Goal: Task Accomplishment & Management: Manage account settings

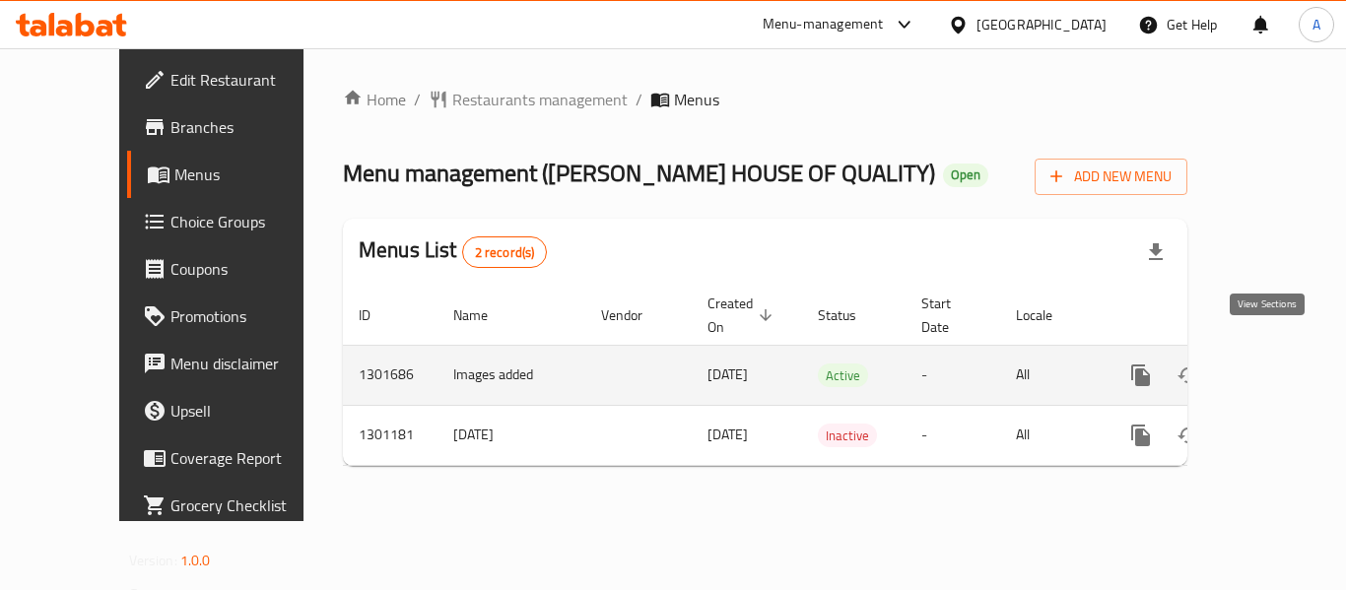
click at [1271, 364] on icon "enhanced table" at bounding box center [1283, 376] width 24 height 24
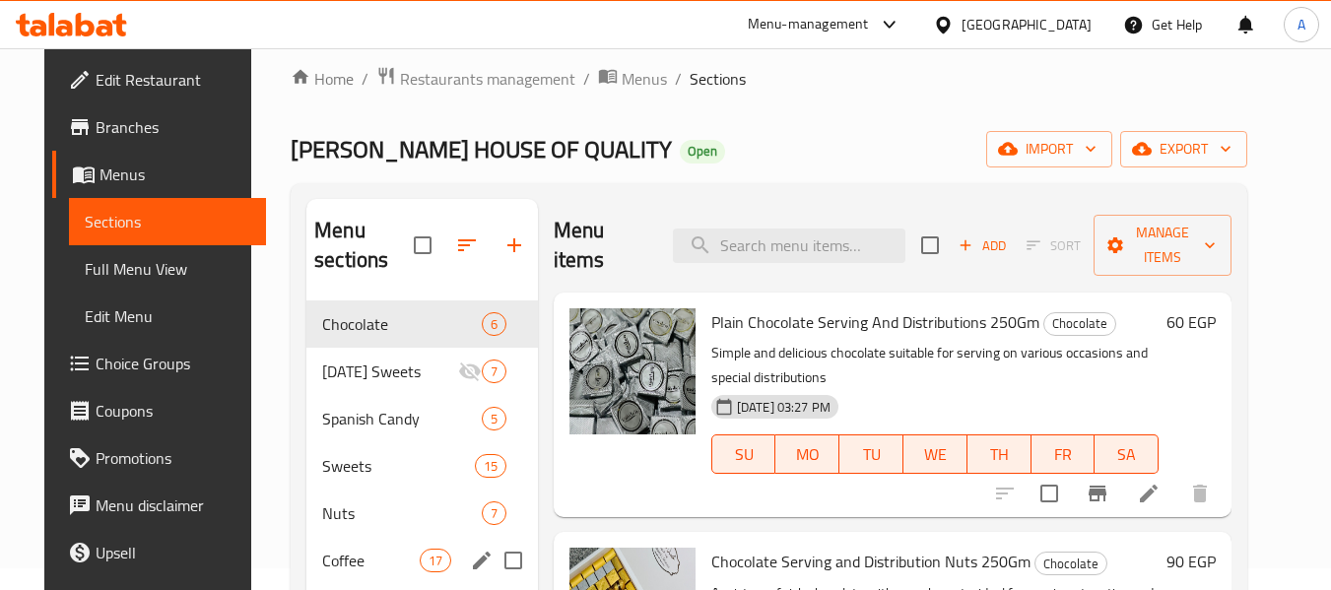
scroll to position [20, 0]
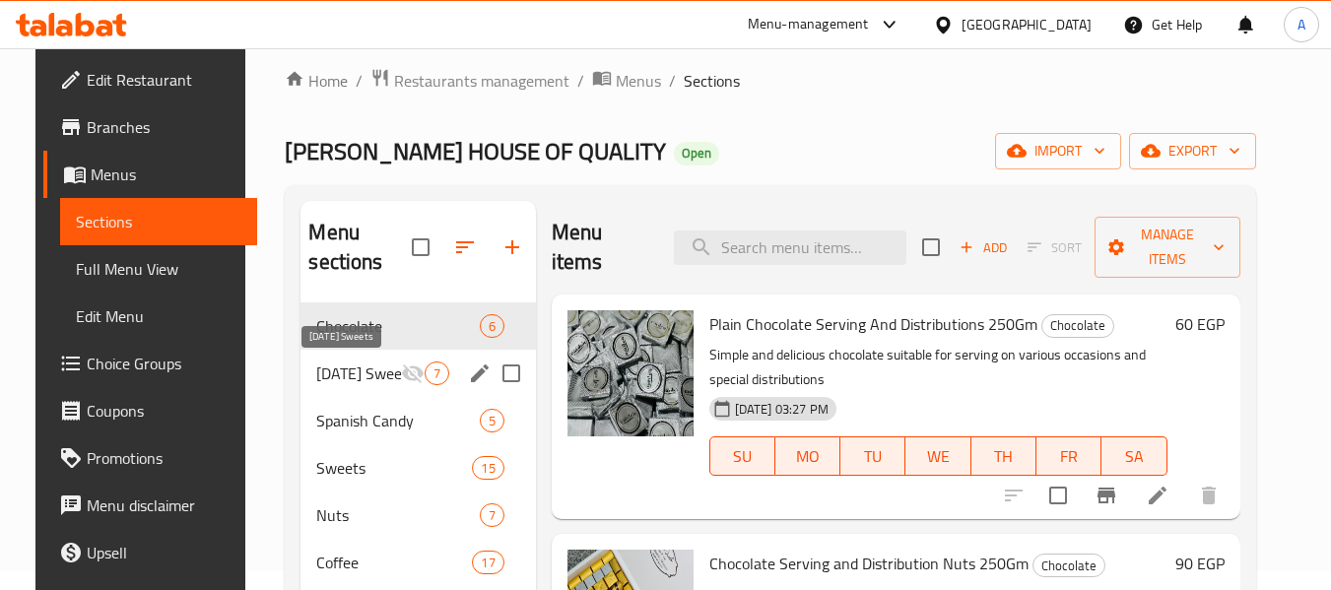
click at [360, 381] on span "[DATE] Sweets" at bounding box center [358, 374] width 84 height 24
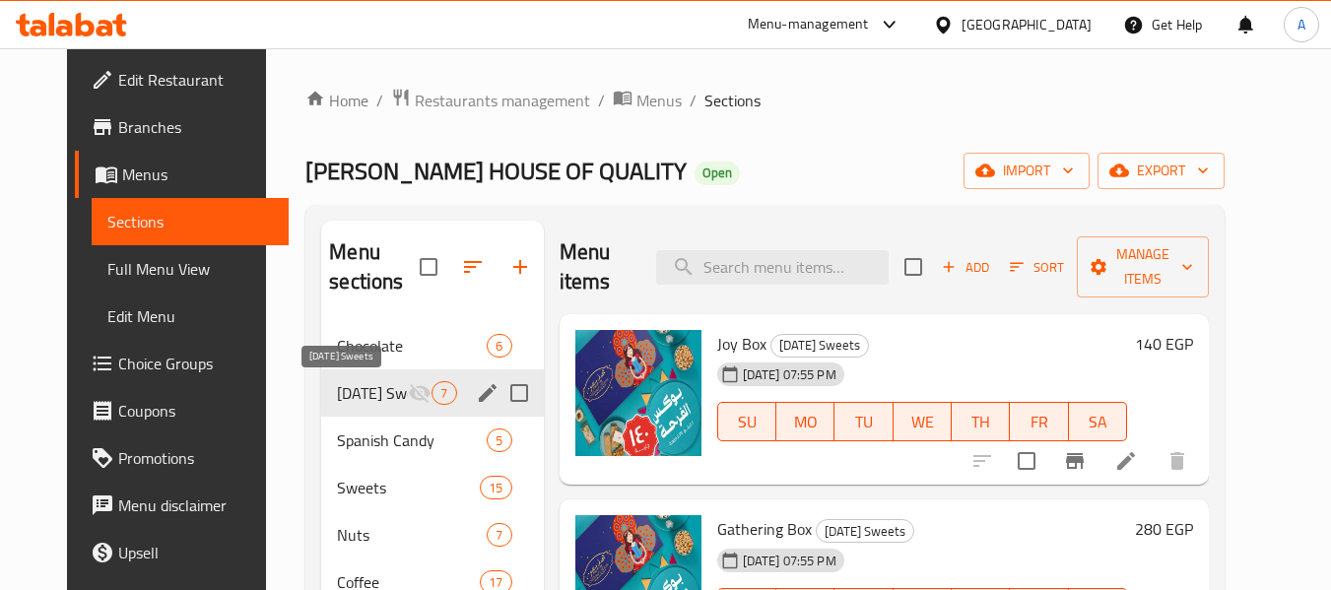
drag, startPoint x: 376, startPoint y: 396, endPoint x: 397, endPoint y: 396, distance: 20.7
click at [376, 396] on span "[DATE] Sweets" at bounding box center [372, 393] width 71 height 24
click at [476, 393] on icon "edit" at bounding box center [488, 393] width 24 height 24
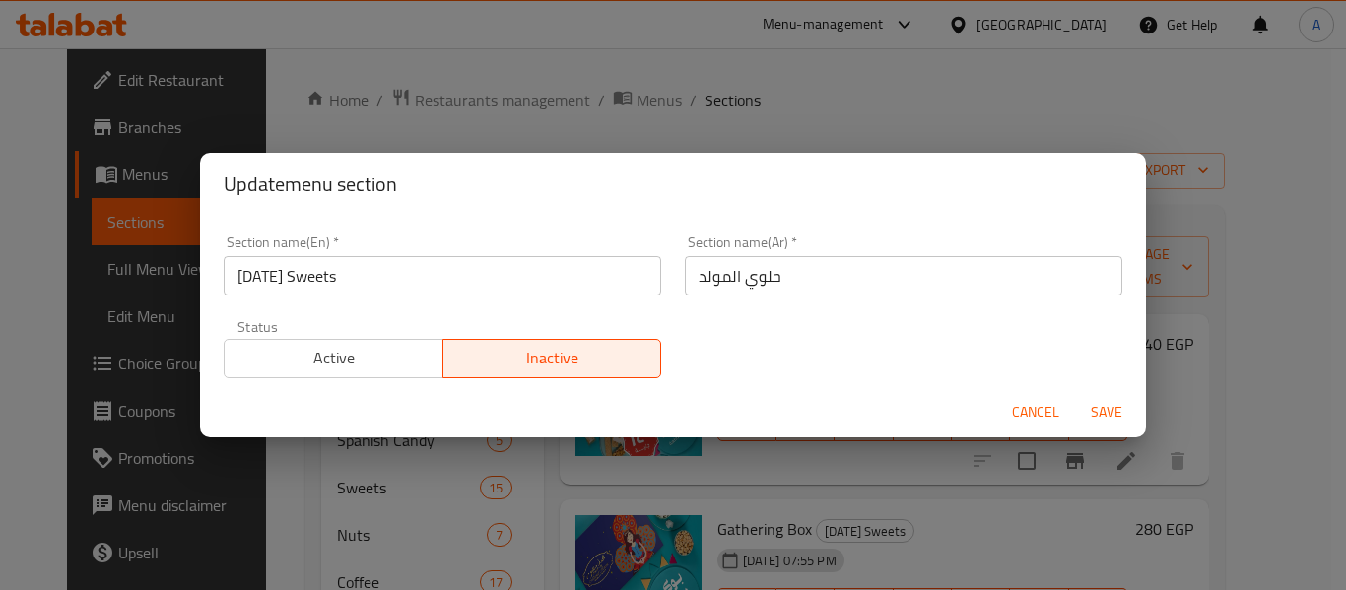
click at [365, 355] on span "Active" at bounding box center [333, 358] width 203 height 29
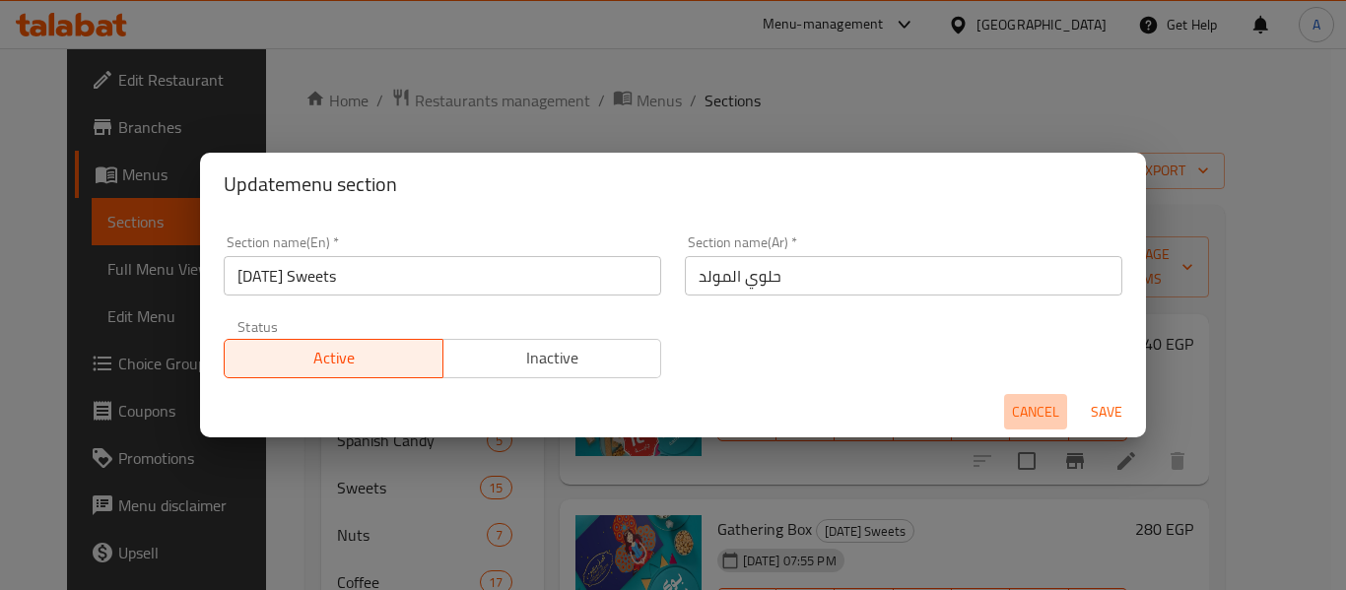
click at [1047, 412] on span "Cancel" at bounding box center [1035, 412] width 47 height 25
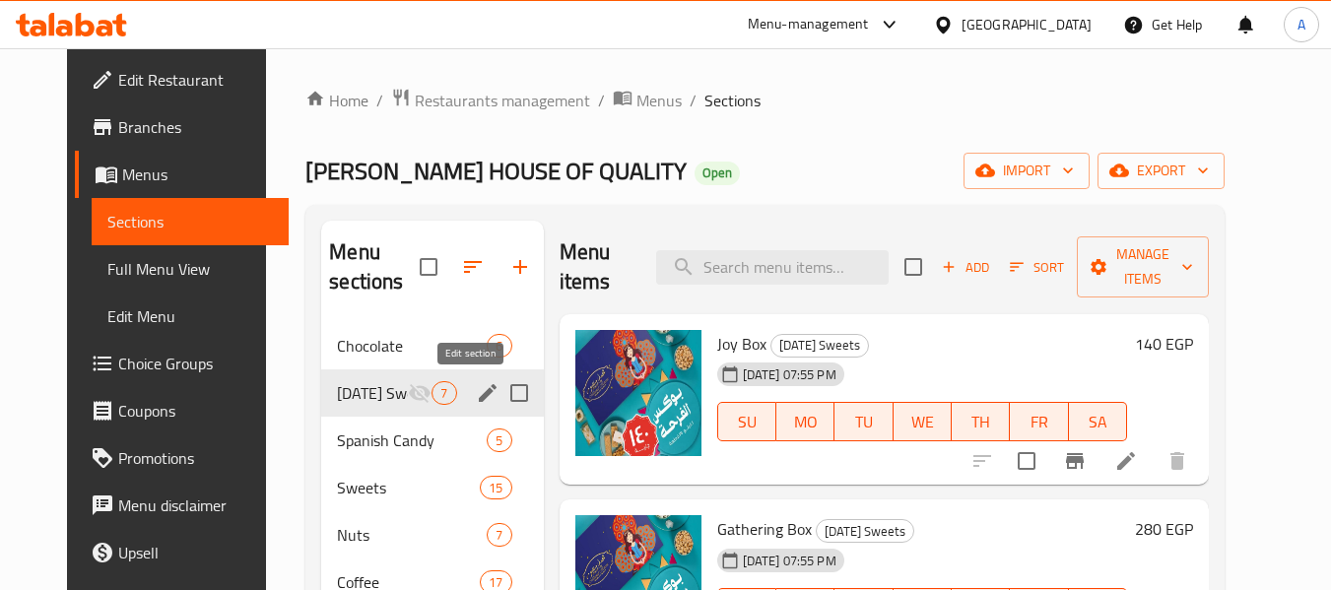
click at [479, 389] on icon "edit" at bounding box center [488, 393] width 18 height 18
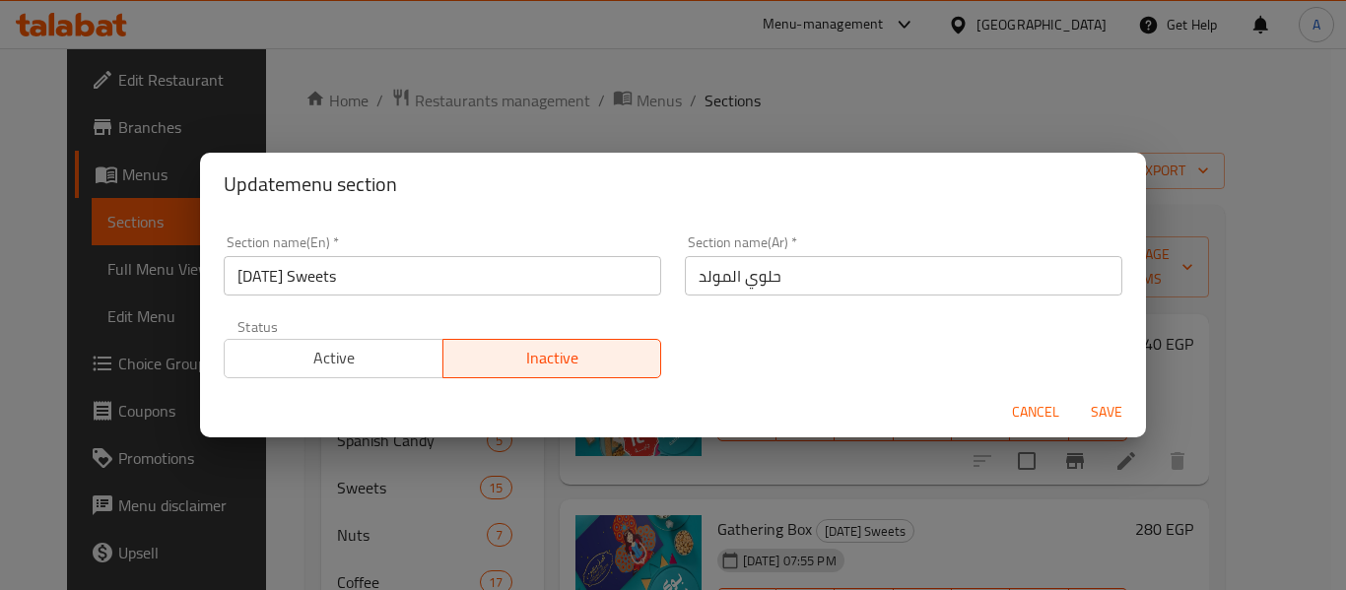
click at [1042, 400] on span "Cancel" at bounding box center [1035, 412] width 47 height 25
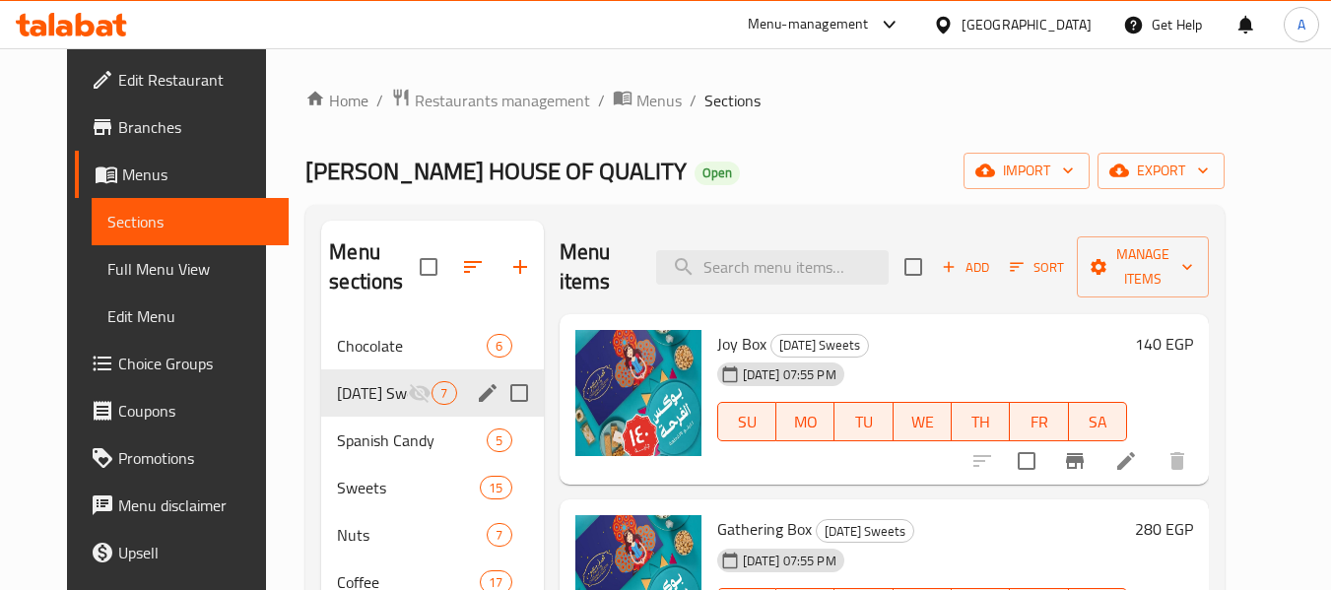
click at [1264, 341] on div "Home / Restaurants management / Menus / Sections [PERSON_NAME] HOUSE OF QUALITY…" at bounding box center [765, 476] width 998 height 857
click at [476, 389] on icon "edit" at bounding box center [488, 393] width 24 height 24
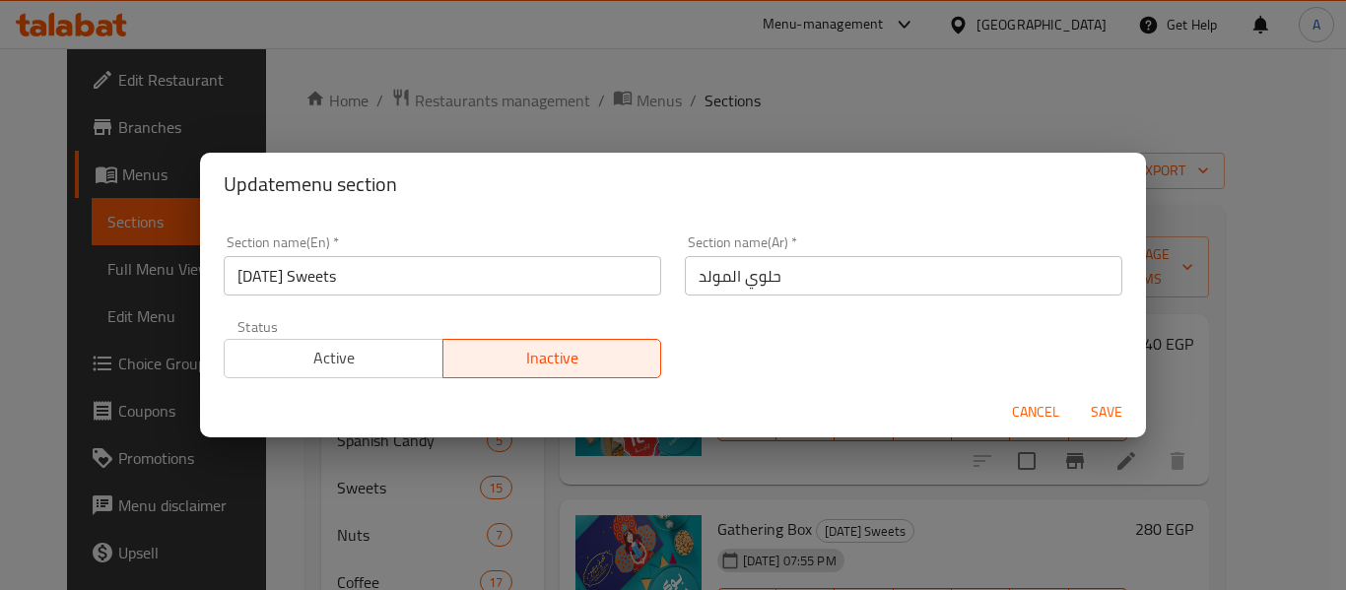
click at [399, 361] on span "Active" at bounding box center [333, 358] width 203 height 29
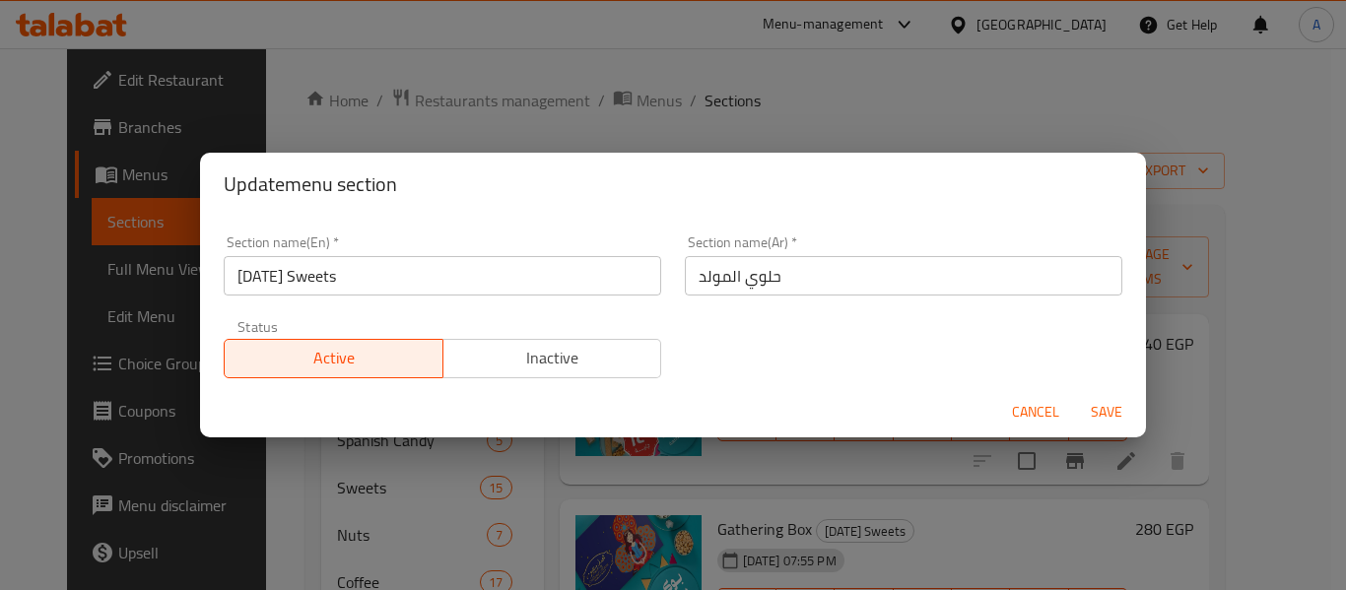
click at [1112, 409] on span "Save" at bounding box center [1106, 412] width 47 height 25
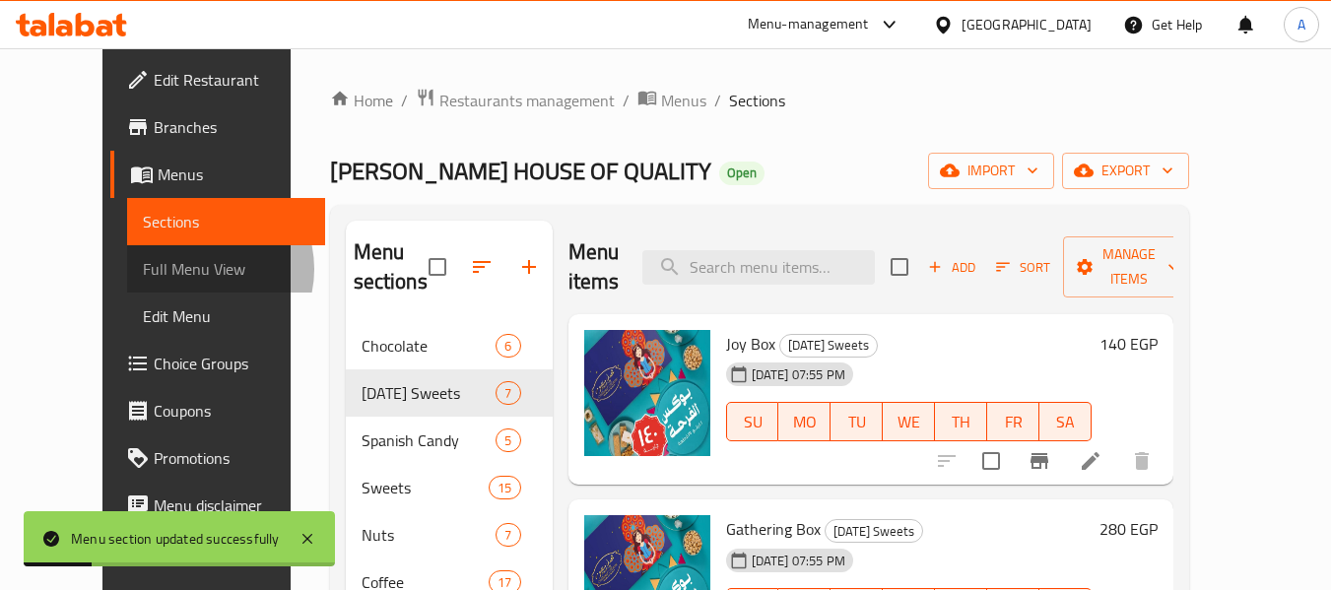
click at [143, 269] on span "Full Menu View" at bounding box center [226, 269] width 166 height 24
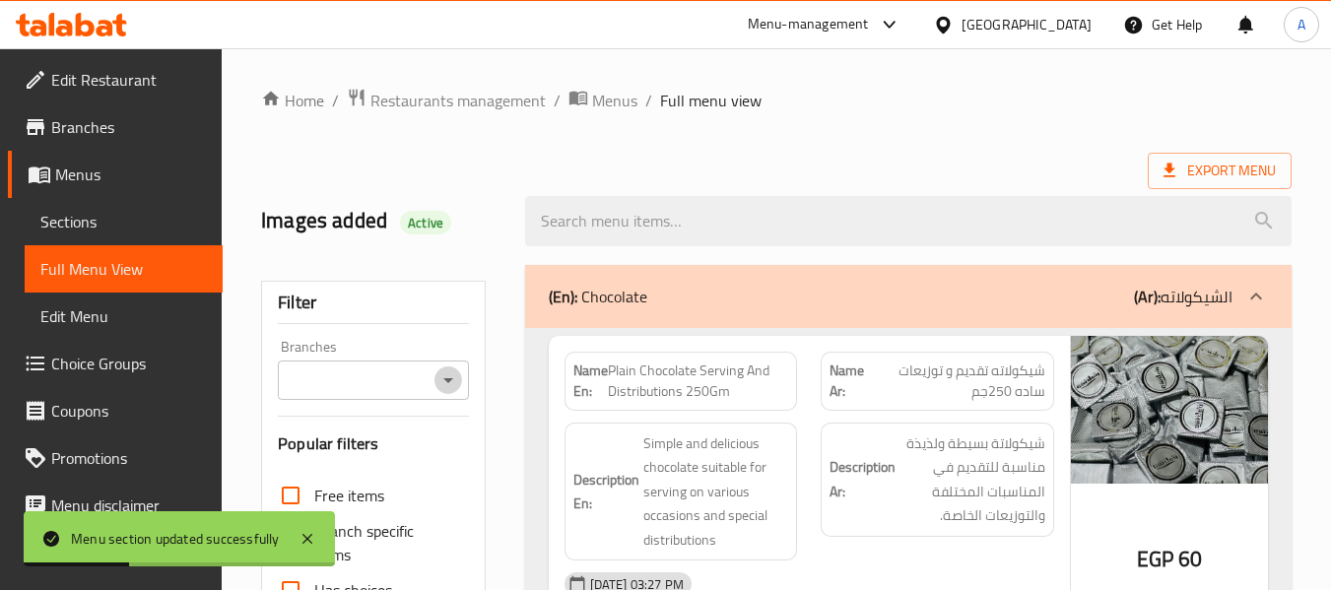
click at [439, 379] on icon "Open" at bounding box center [448, 380] width 24 height 24
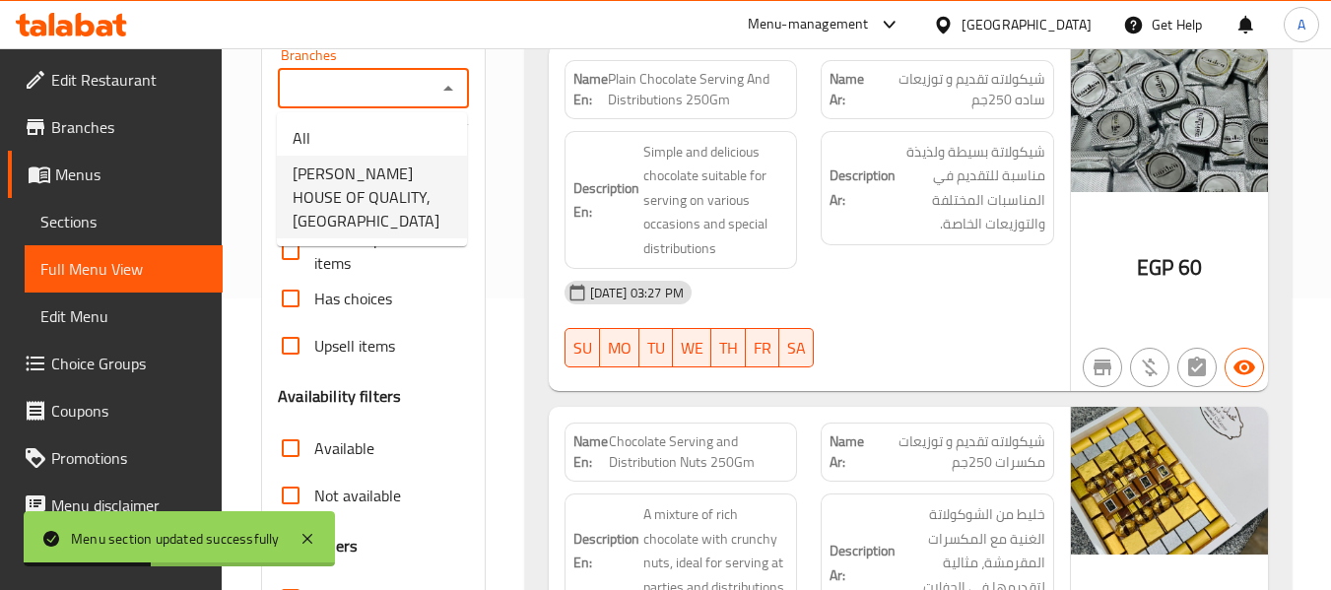
scroll to position [296, 0]
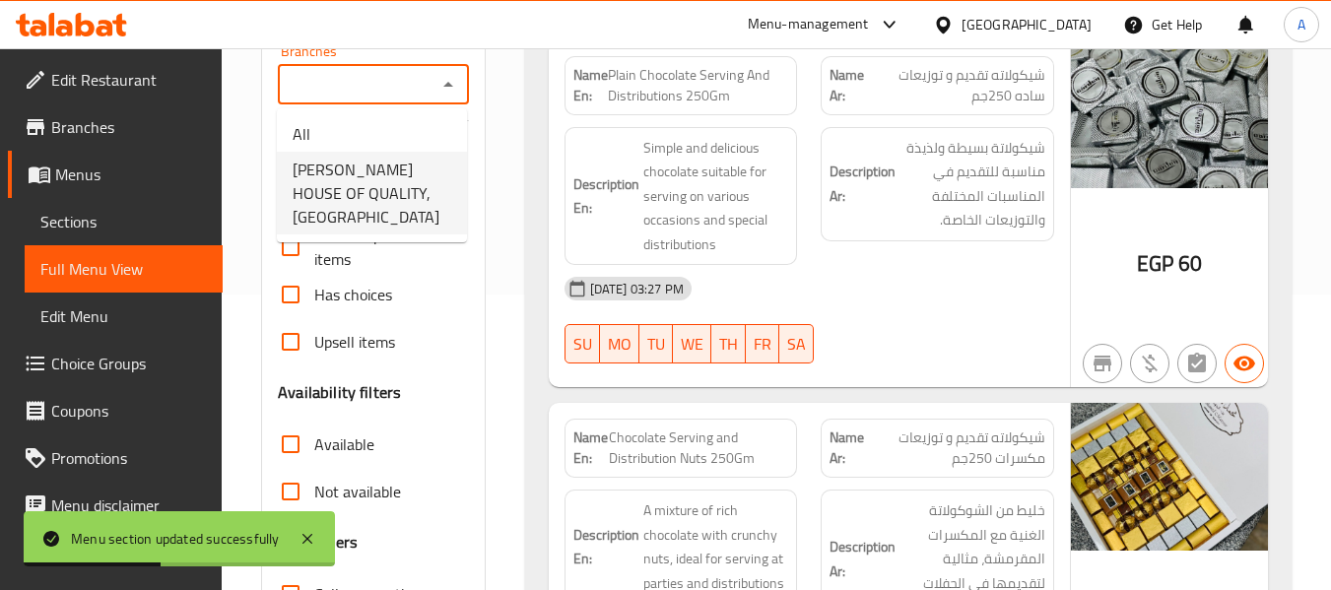
click at [365, 170] on span "[PERSON_NAME] HOUSE OF QUALITY, [GEOGRAPHIC_DATA]" at bounding box center [372, 193] width 159 height 71
type input "[PERSON_NAME] HOUSE OF QUALITY, [GEOGRAPHIC_DATA]"
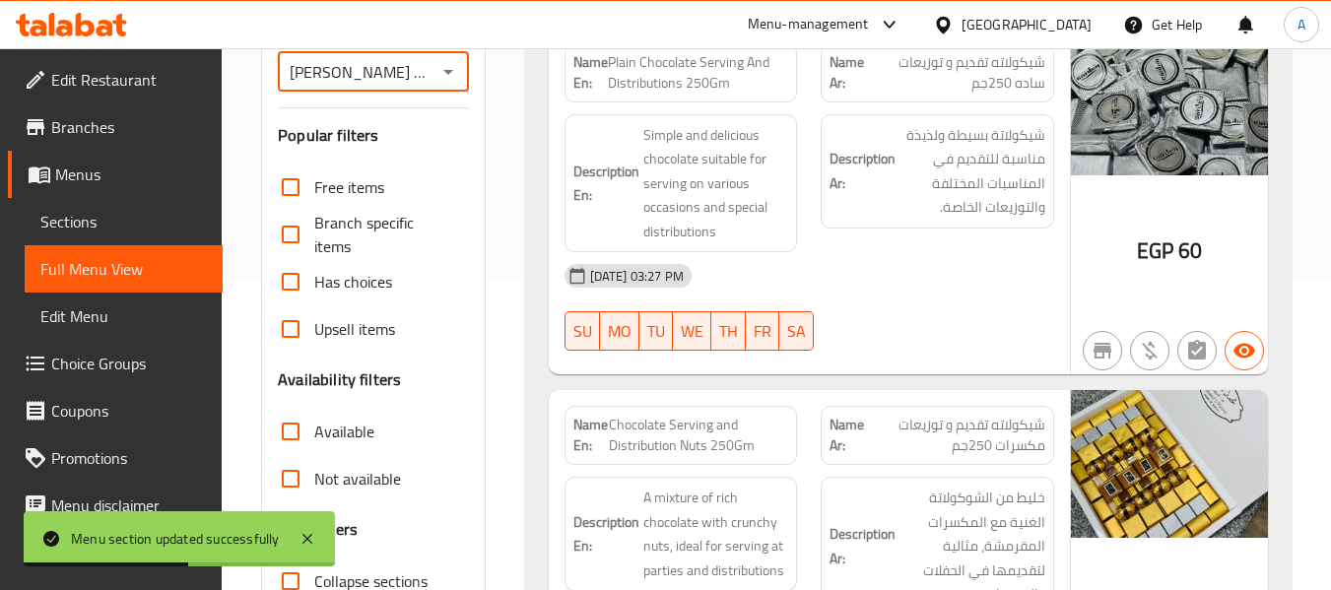
scroll to position [655, 0]
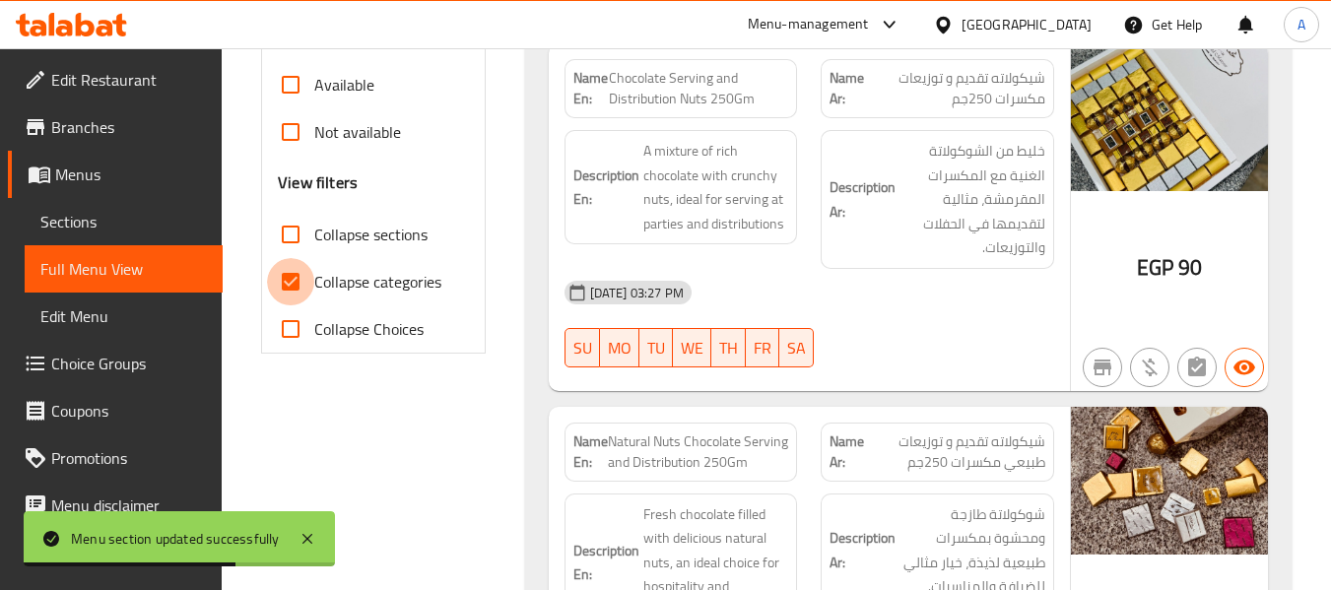
click at [294, 286] on input "Collapse categories" at bounding box center [290, 281] width 47 height 47
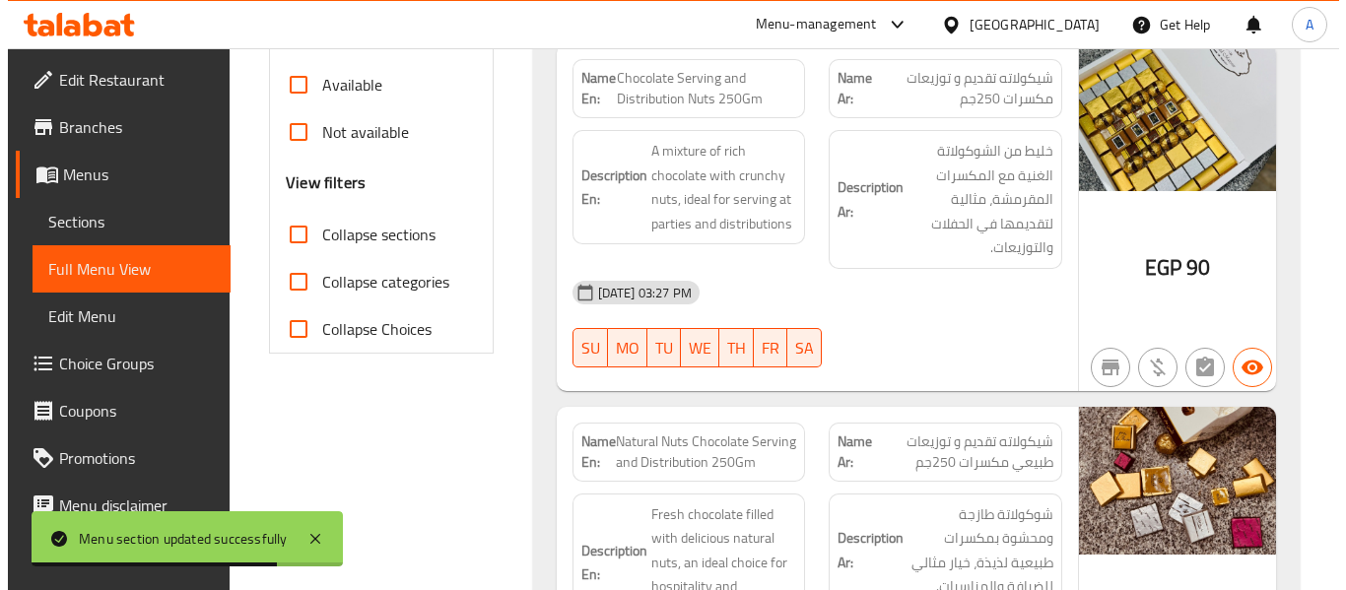
scroll to position [0, 0]
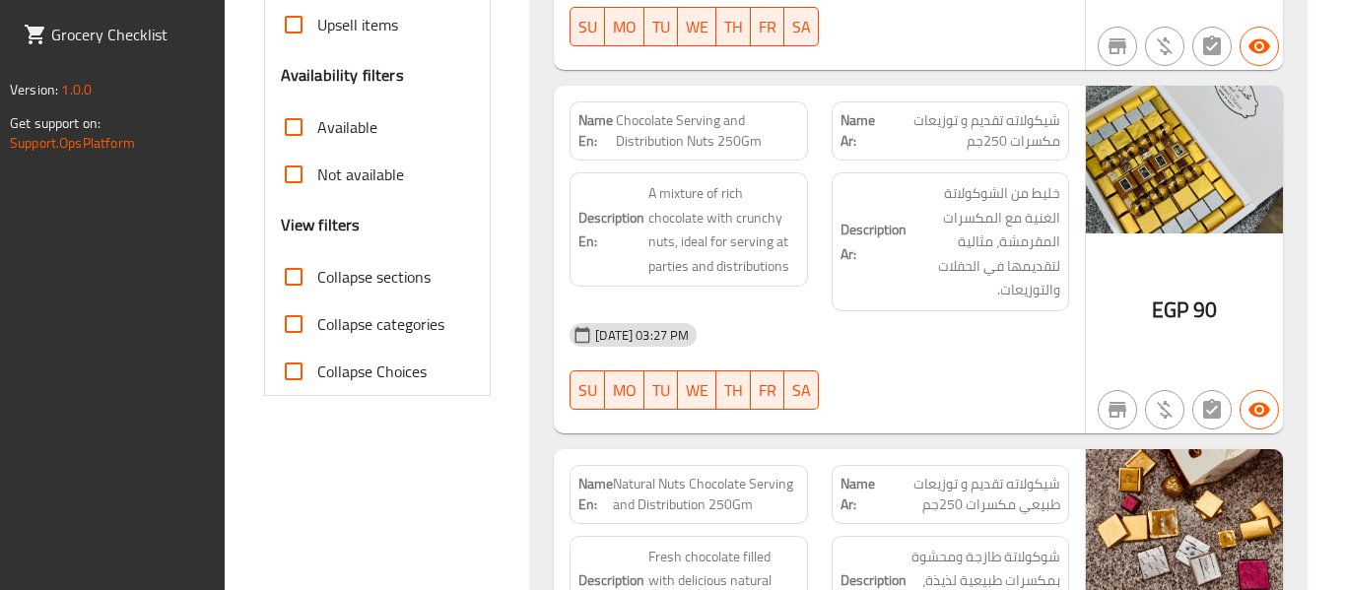
scroll to position [591, 0]
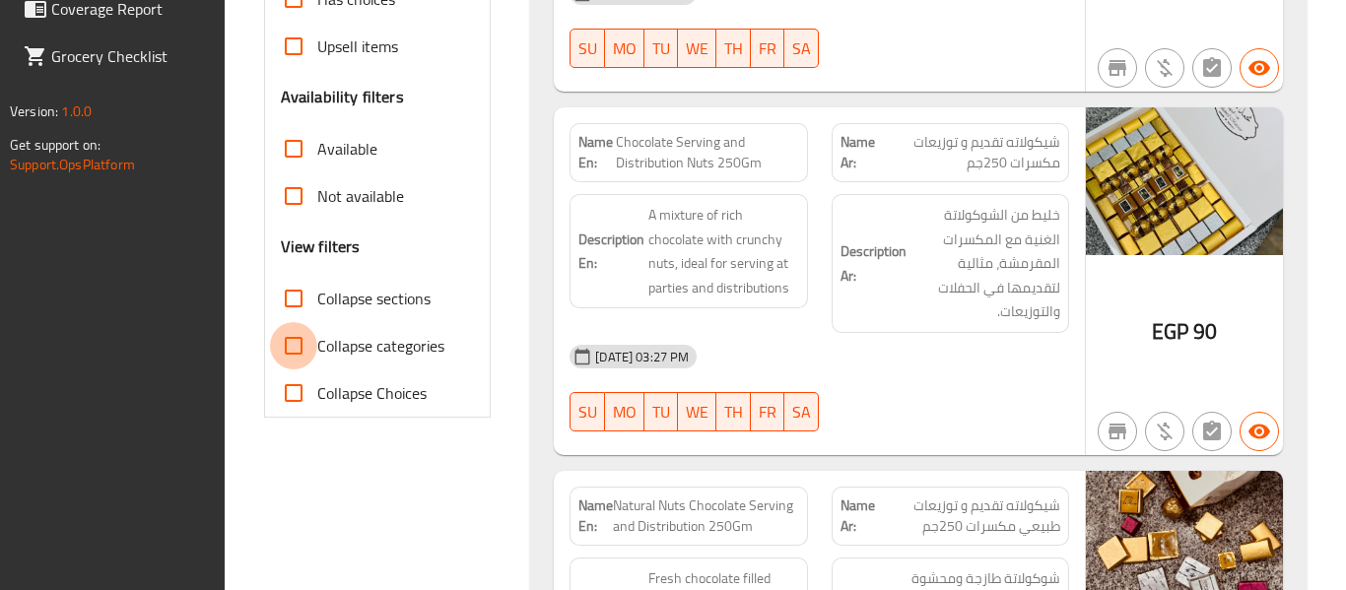
drag, startPoint x: 290, startPoint y: 341, endPoint x: 277, endPoint y: 339, distance: 13.0
click at [291, 341] on input "Collapse categories" at bounding box center [293, 345] width 47 height 47
checkbox input "true"
click at [289, 295] on input "Collapse sections" at bounding box center [293, 298] width 47 height 47
checkbox input "true"
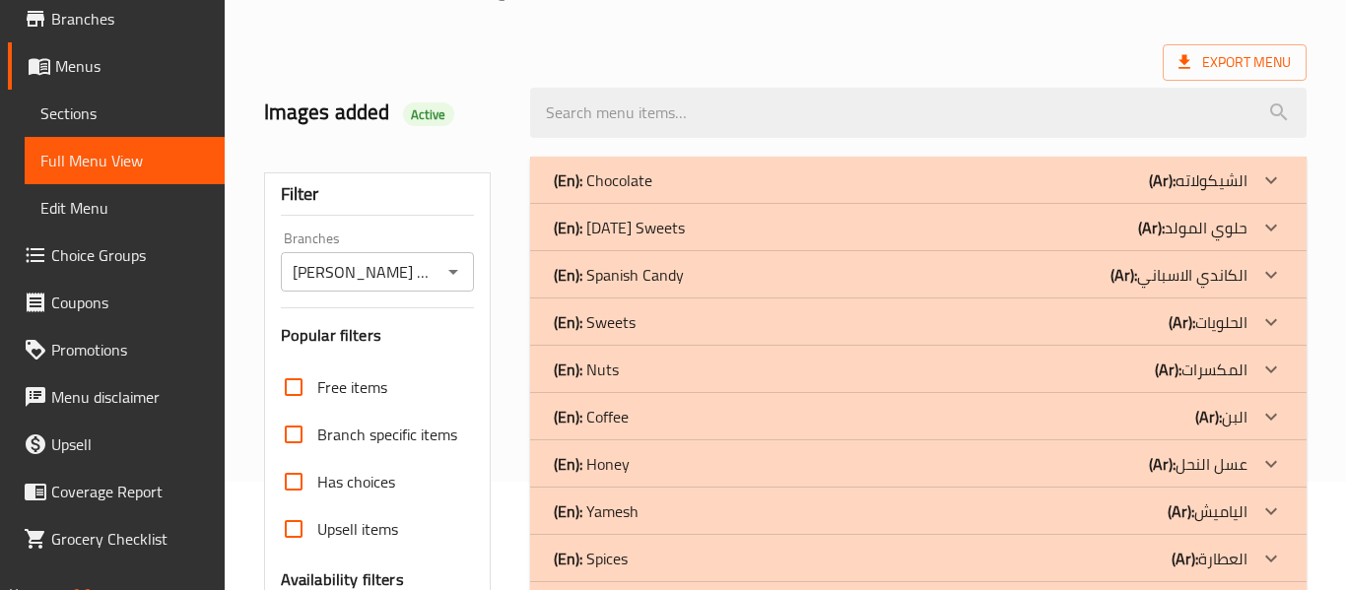
scroll to position [197, 0]
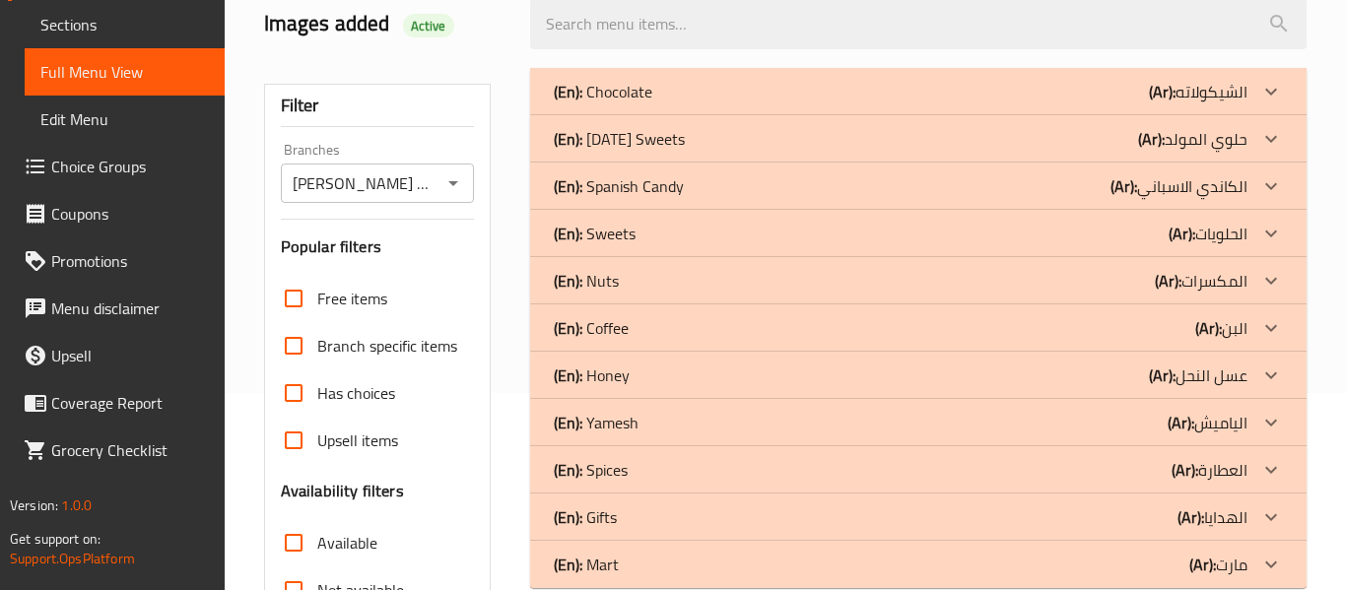
click at [693, 115] on div "(En): [DATE] Sweets (Ar): حلوي المولد" at bounding box center [918, 91] width 776 height 47
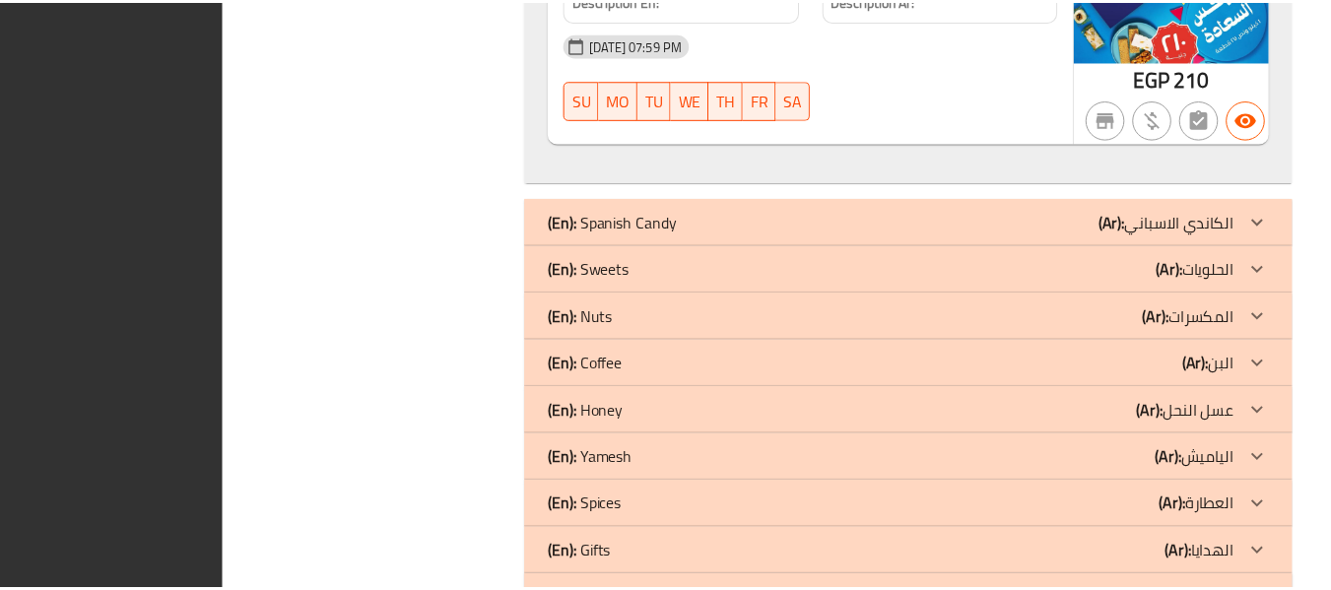
scroll to position [2033, 0]
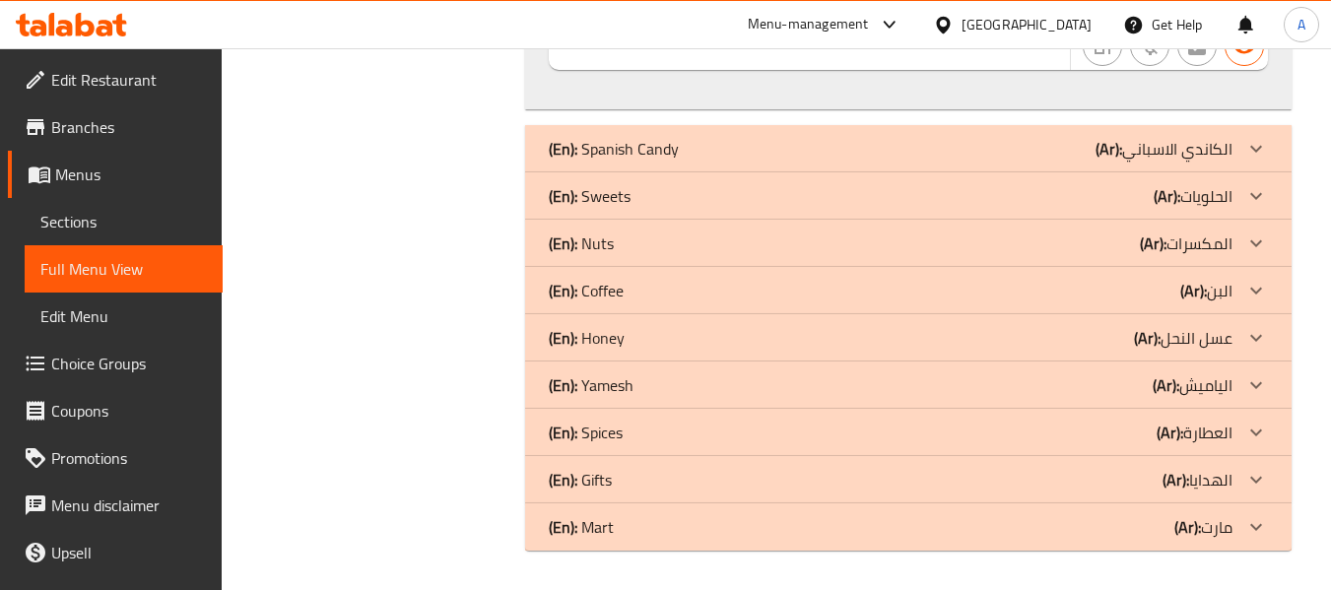
click at [105, 26] on icon at bounding box center [71, 25] width 111 height 24
